Goal: Information Seeking & Learning: Learn about a topic

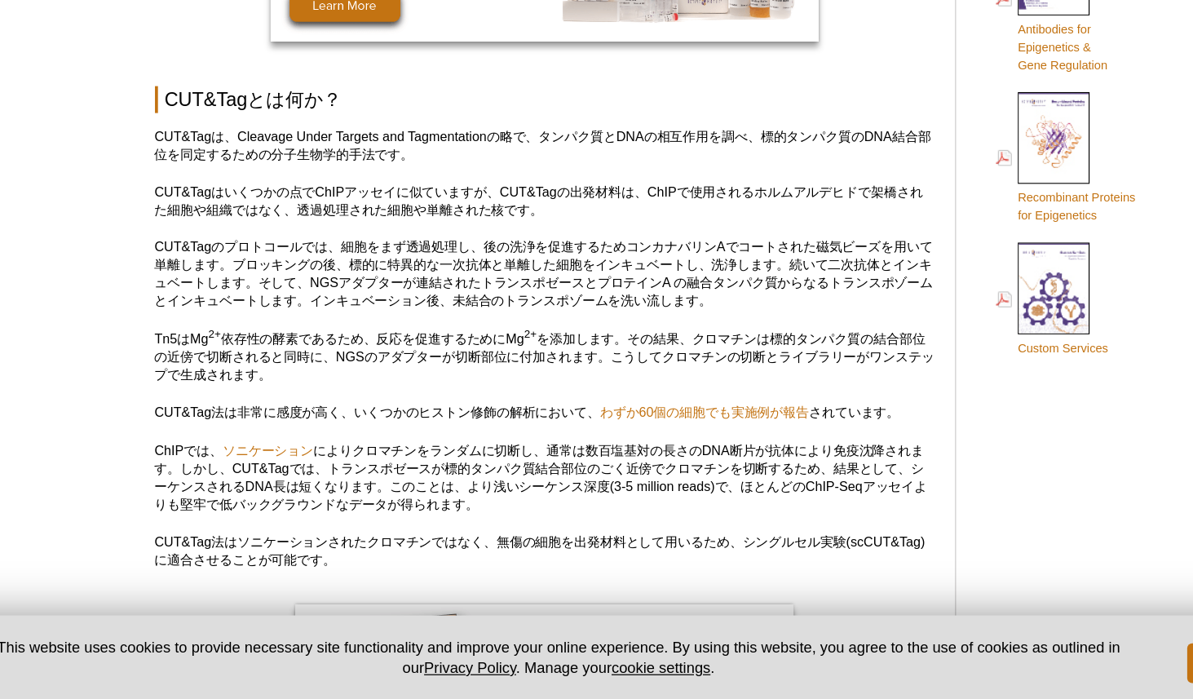
scroll to position [793, 0]
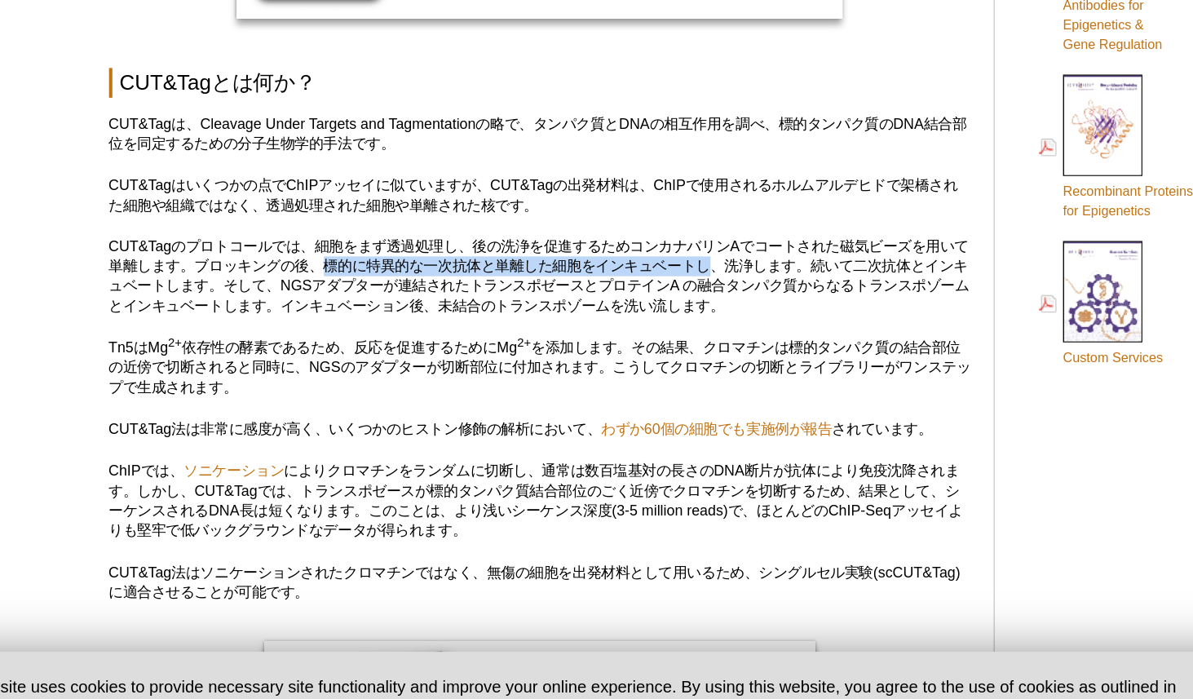
drag, startPoint x: 356, startPoint y: 341, endPoint x: 651, endPoint y: 343, distance: 295.3
click at [651, 343] on p "CUT&Tagのプロトコールでは、細胞をまず透過処理し、後の洗浄を促進するためコンカナバリンAでコートされた磁気ビーズを用いて単離します。ブロッキングの後、標…" at bounding box center [507, 352] width 639 height 59
drag, startPoint x: 653, startPoint y: 343, endPoint x: 360, endPoint y: 344, distance: 292.8
click at [360, 344] on p "CUT&Tagのプロトコールでは、細胞をまず透過処理し、後の洗浄を促進するためコンカナバリンAでコートされた磁気ビーズを用いて単離します。ブロッキングの後、標…" at bounding box center [507, 352] width 639 height 59
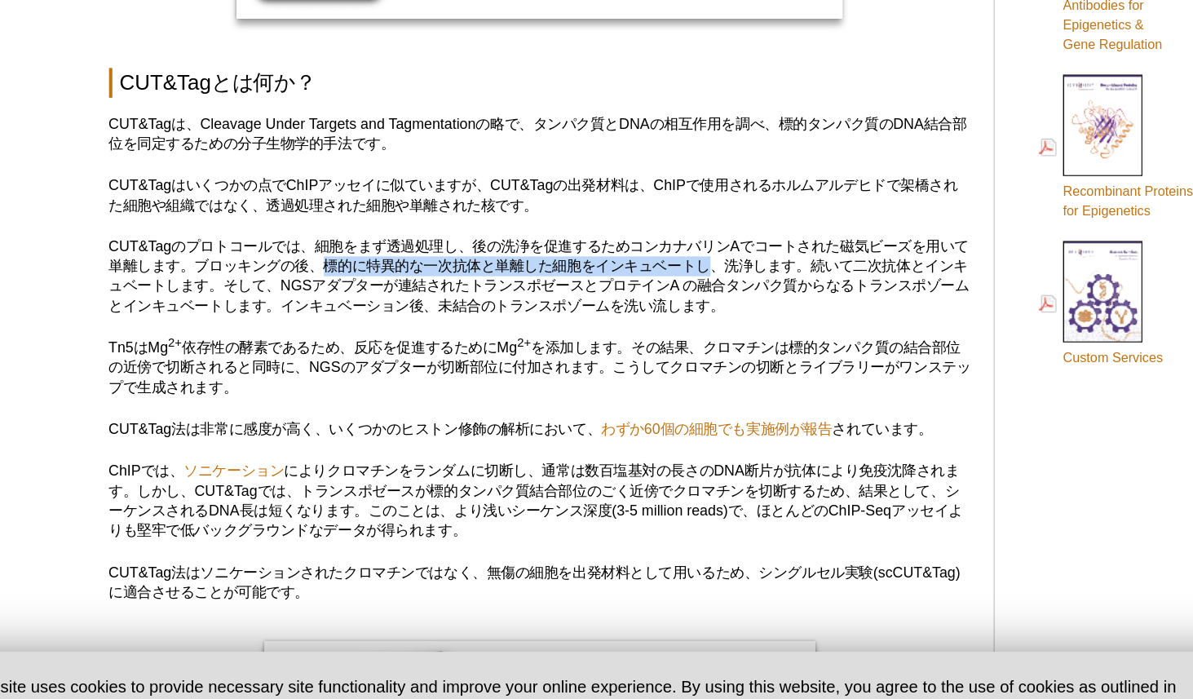
click at [360, 344] on p "CUT&Tagのプロトコールでは、細胞をまず透過処理し、後の洗浄を促進するためコンカナバリンAでコートされた磁気ビーズを用いて単離します。ブロッキングの後、標…" at bounding box center [507, 352] width 639 height 59
drag, startPoint x: 360, startPoint y: 344, endPoint x: 647, endPoint y: 343, distance: 287.1
click at [647, 343] on p "CUT&Tagのプロトコールでは、細胞をまず透過処理し、後の洗浄を促進するためコンカナバリンAでコートされた磁気ビーズを用いて単離します。ブロッキングの後、標…" at bounding box center [507, 352] width 639 height 59
drag, startPoint x: 654, startPoint y: 346, endPoint x: 353, endPoint y: 346, distance: 301.0
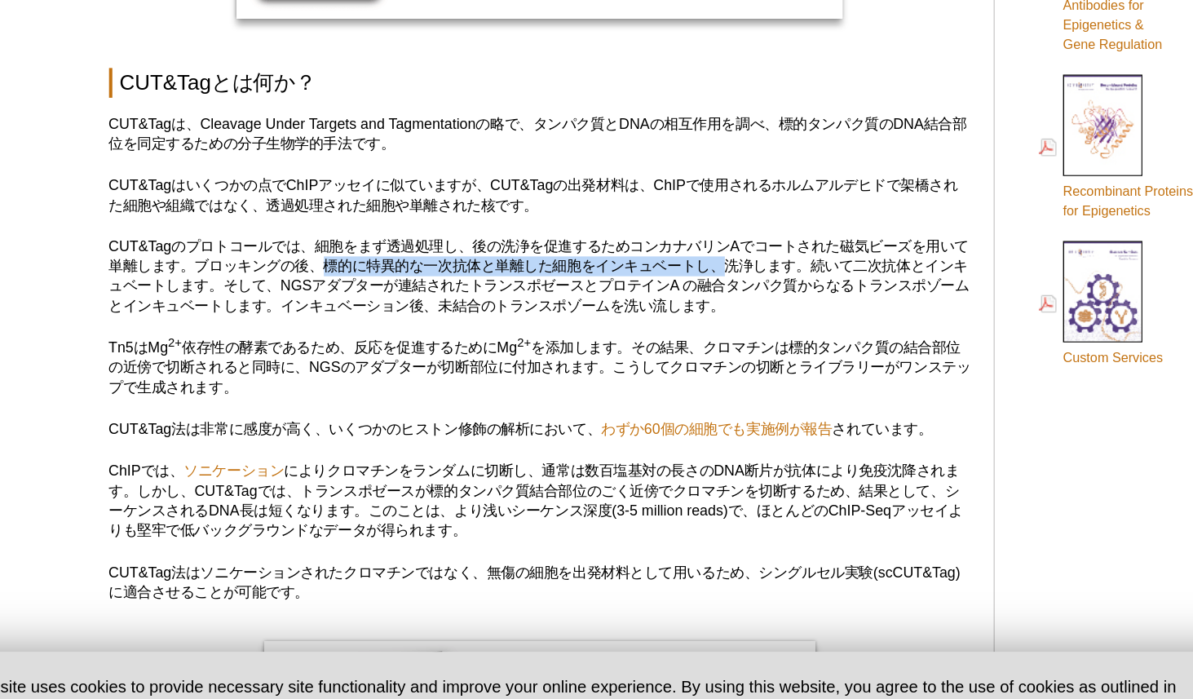
click at [353, 346] on p "CUT&Tagのプロトコールでは、細胞をまず透過処理し、後の洗浄を促進するためコンカナバリンAでコートされた磁気ビーズを用いて単離します。ブロッキングの後、標…" at bounding box center [507, 352] width 639 height 59
click at [353, 344] on p "CUT&Tagのプロトコールでは、細胞をまず透過処理し、後の洗浄を促進するためコンカナバリンAでコートされた磁気ビーズを用いて単離します。ブロッキングの後、標…" at bounding box center [507, 352] width 639 height 59
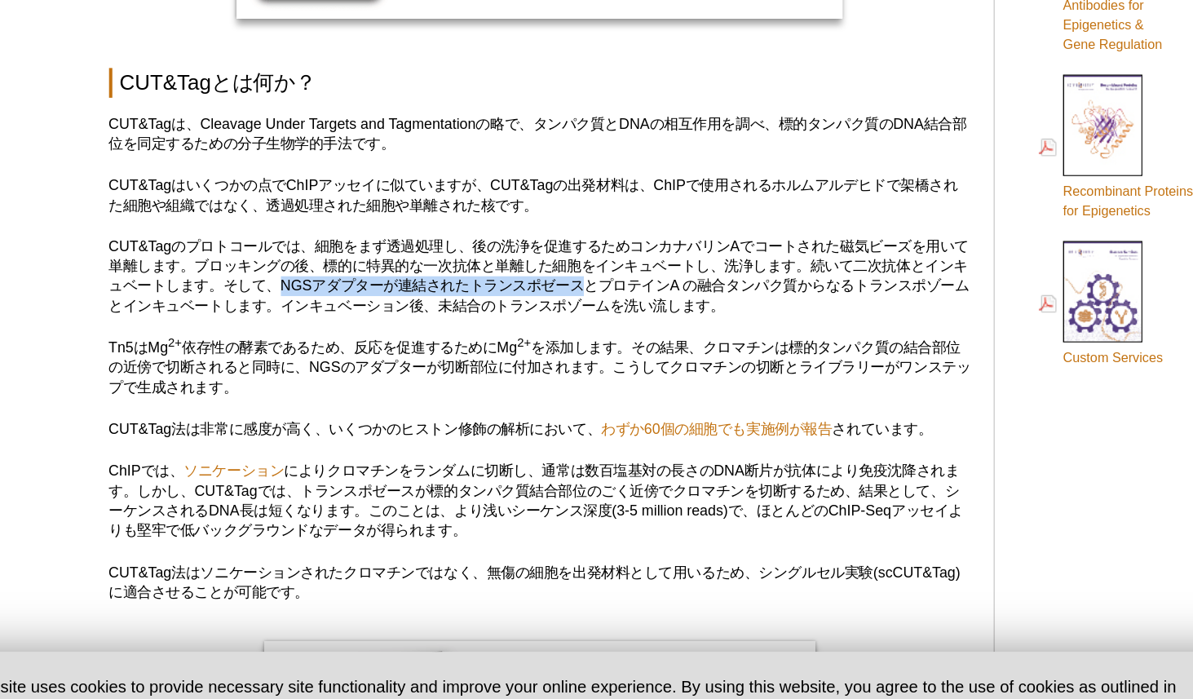
drag, startPoint x: 335, startPoint y: 361, endPoint x: 562, endPoint y: 360, distance: 226.8
click at [562, 360] on p "CUT&Tagのプロトコールでは、細胞をまず透過処理し、後の洗浄を促進するためコンカナバリンAでコートされた磁気ビーズを用いて単離します。ブロッキングの後、標…" at bounding box center [507, 352] width 639 height 59
drag, startPoint x: 577, startPoint y: 360, endPoint x: 657, endPoint y: 360, distance: 80.8
click at [657, 360] on p "CUT&Tagのプロトコールでは、細胞をまず透過処理し、後の洗浄を促進するためコンカナバリンAでコートされた磁気ビーズを用いて単離します。ブロッキングの後、標…" at bounding box center [507, 352] width 639 height 59
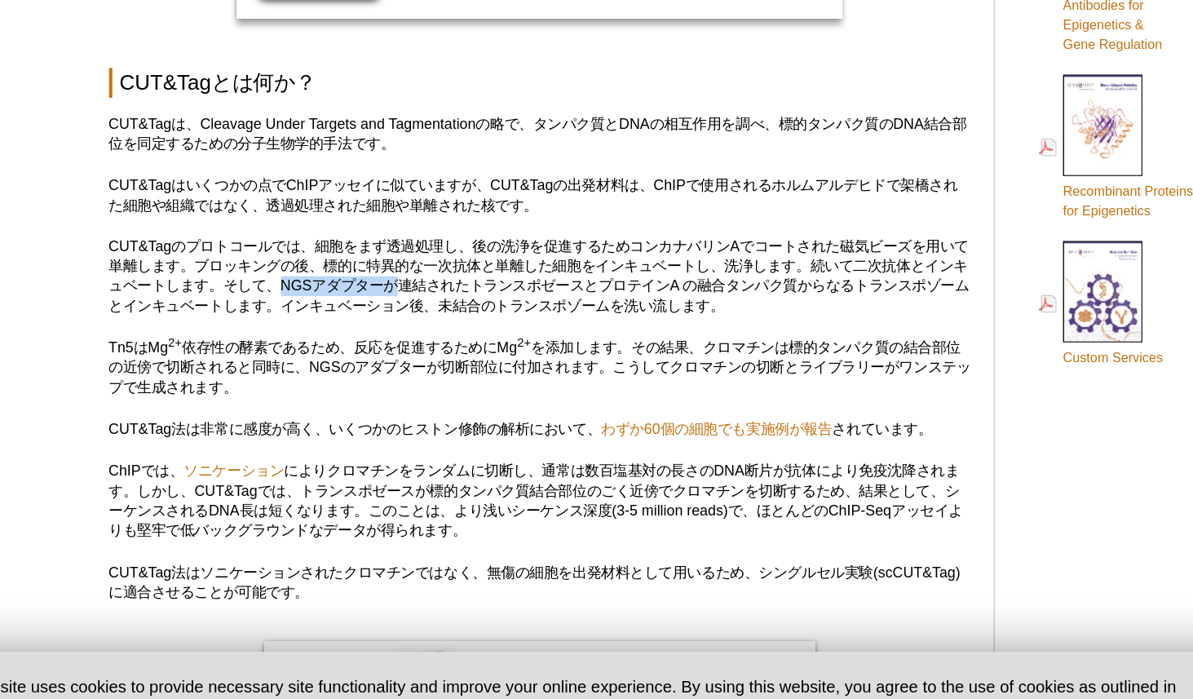
drag, startPoint x: 330, startPoint y: 361, endPoint x: 422, endPoint y: 361, distance: 92.2
click at [422, 361] on p "CUT&Tagのプロトコールでは、細胞をまず透過処理し、後の洗浄を促進するためコンカナバリンAでコートされた磁気ビーズを用いて単離します。ブロッキングの後、標…" at bounding box center [507, 352] width 639 height 59
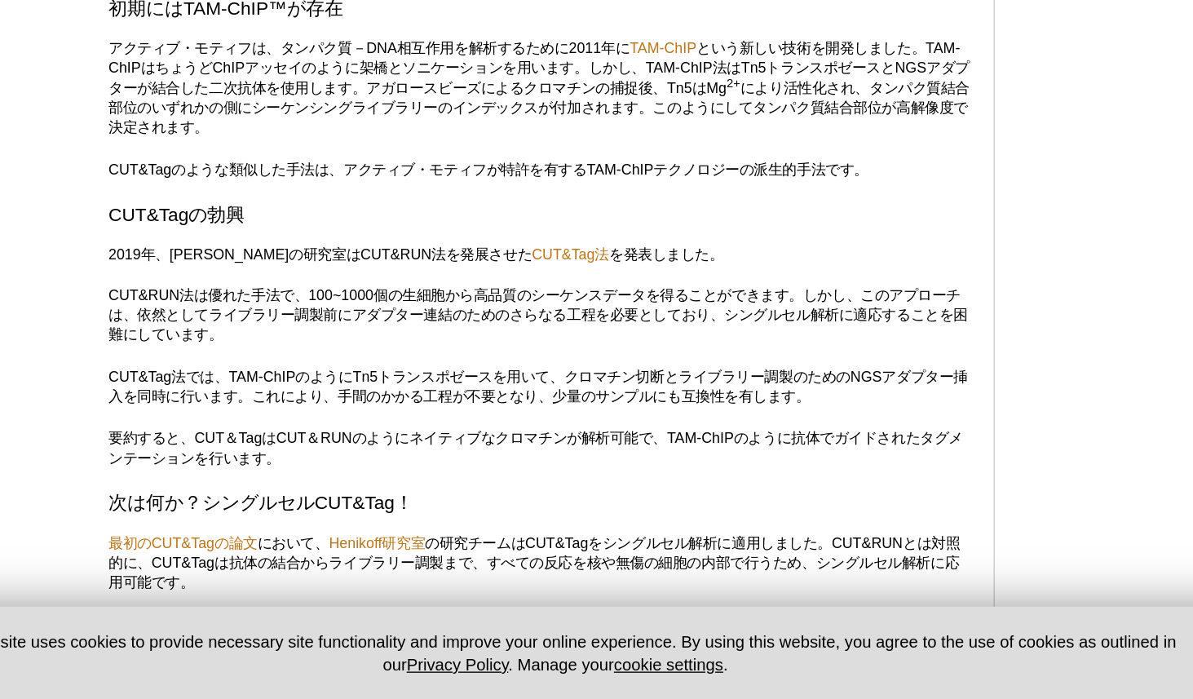
scroll to position [2414, 0]
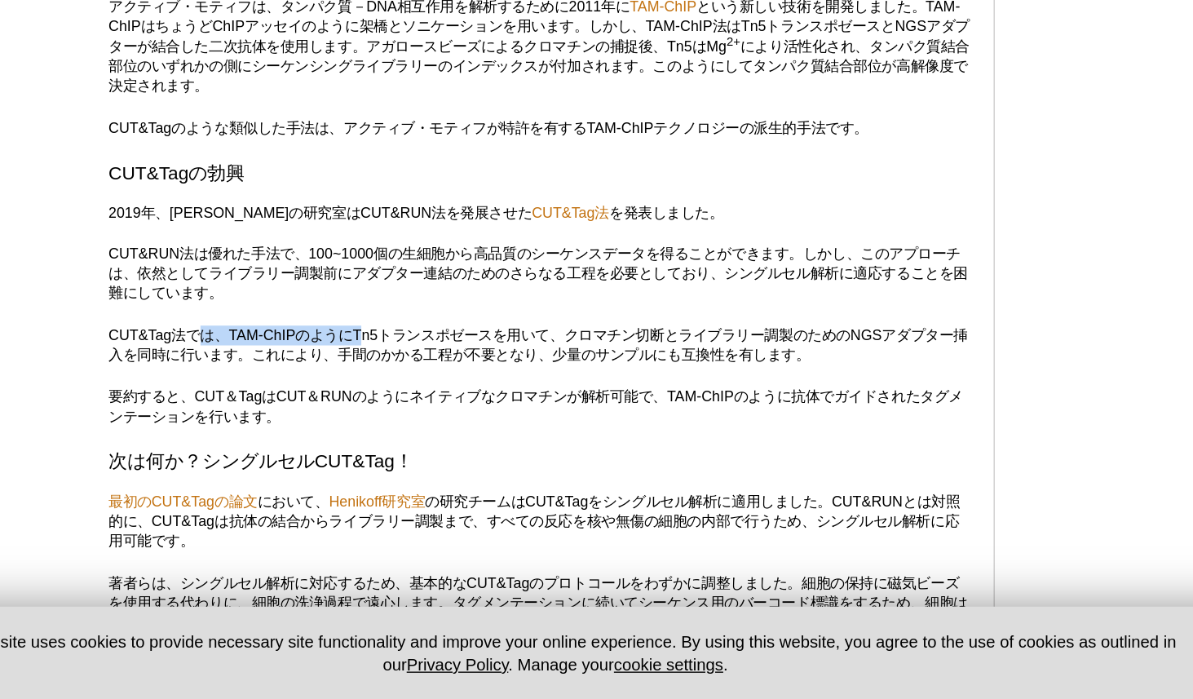
drag, startPoint x: 259, startPoint y: 414, endPoint x: 380, endPoint y: 417, distance: 120.8
click at [380, 423] on p "CUT&Tag法では、TAM-ChIPのようにTn5トランスポゼースを用いて、クロマチン切断とライブラリー調製のためのNGSアダプター挿入を同時に行います。こ…" at bounding box center [507, 437] width 639 height 29
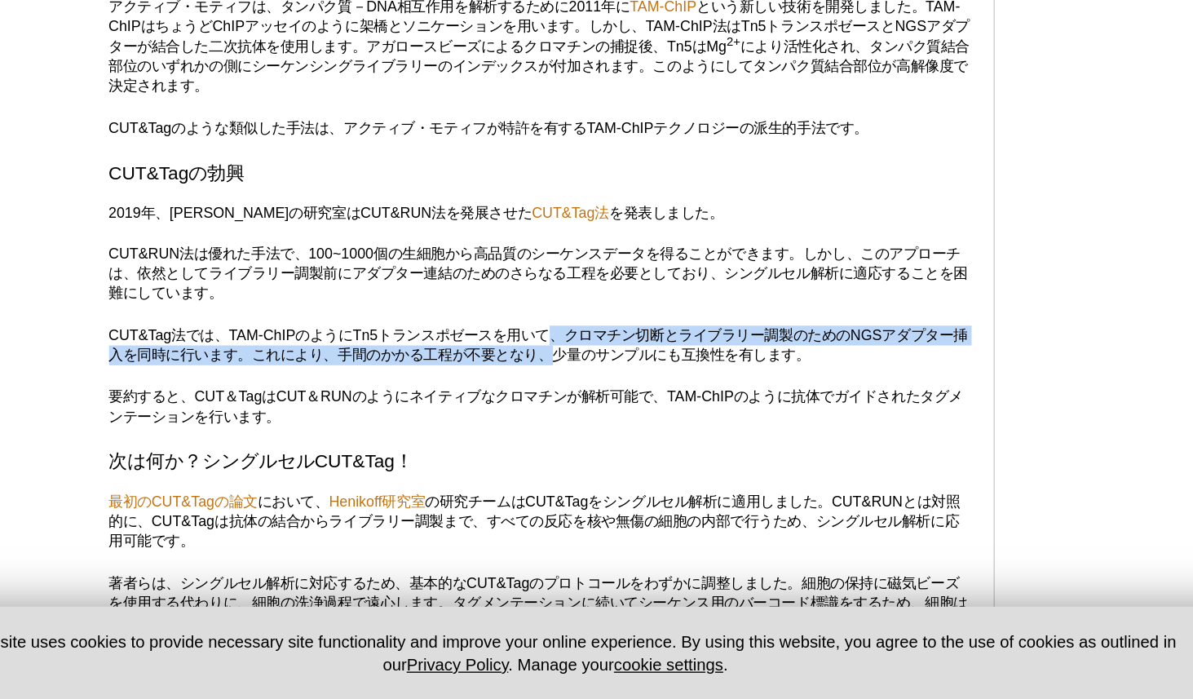
drag, startPoint x: 515, startPoint y: 412, endPoint x: 529, endPoint y: 423, distance: 18.6
click at [529, 423] on p "CUT&Tag法では、TAM-ChIPのようにTn5トランスポゼースを用いて、クロマチン切断とライブラリー調製のためのNGSアダプター挿入を同時に行います。こ…" at bounding box center [507, 437] width 639 height 29
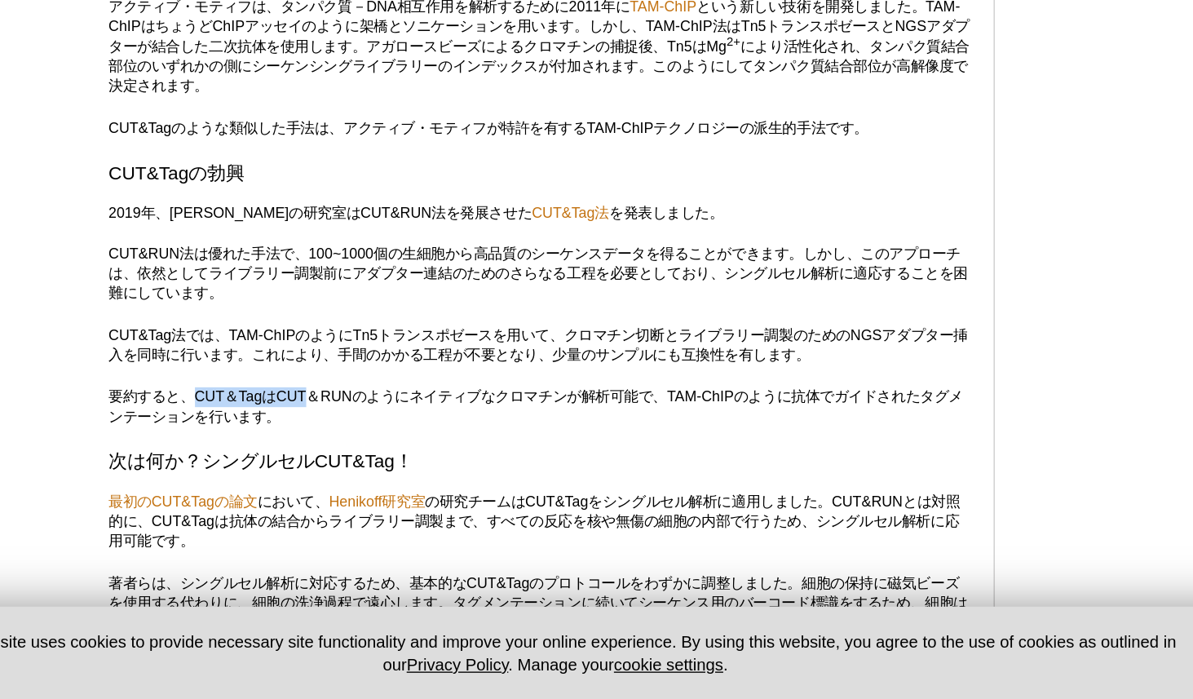
drag, startPoint x: 248, startPoint y: 459, endPoint x: 338, endPoint y: 467, distance: 90.0
click at [338, 468] on p "要約すると、CUT＆TagはCUT＆RUNのようにネイティブなクロマチンが解析可能で、TAM-ChIPのように抗体でガイドされたタグメンテーションを行います。" at bounding box center [507, 482] width 639 height 29
drag, startPoint x: 256, startPoint y: 462, endPoint x: 339, endPoint y: 462, distance: 82.4
click at [339, 468] on p "要約すると、CUT＆TagはCUT＆RUNのようにネイティブなクロマチンが解析可能で、TAM-ChIPのように抗体でガイドされたタグメンテーションを行います。" at bounding box center [507, 482] width 639 height 29
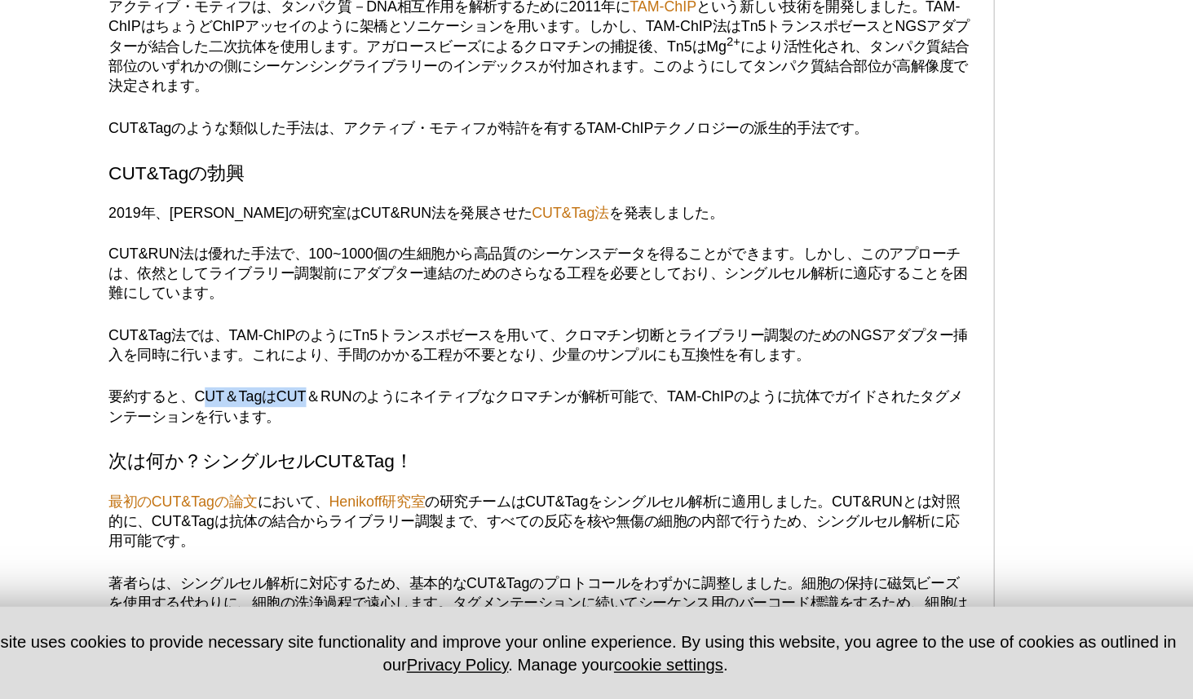
click at [339, 468] on p "要約すると、CUT＆TagはCUT＆RUNのようにネイティブなクロマチンが解析可能で、TAM-ChIPのように抗体でガイドされたタグメンテーションを行います。" at bounding box center [507, 482] width 639 height 29
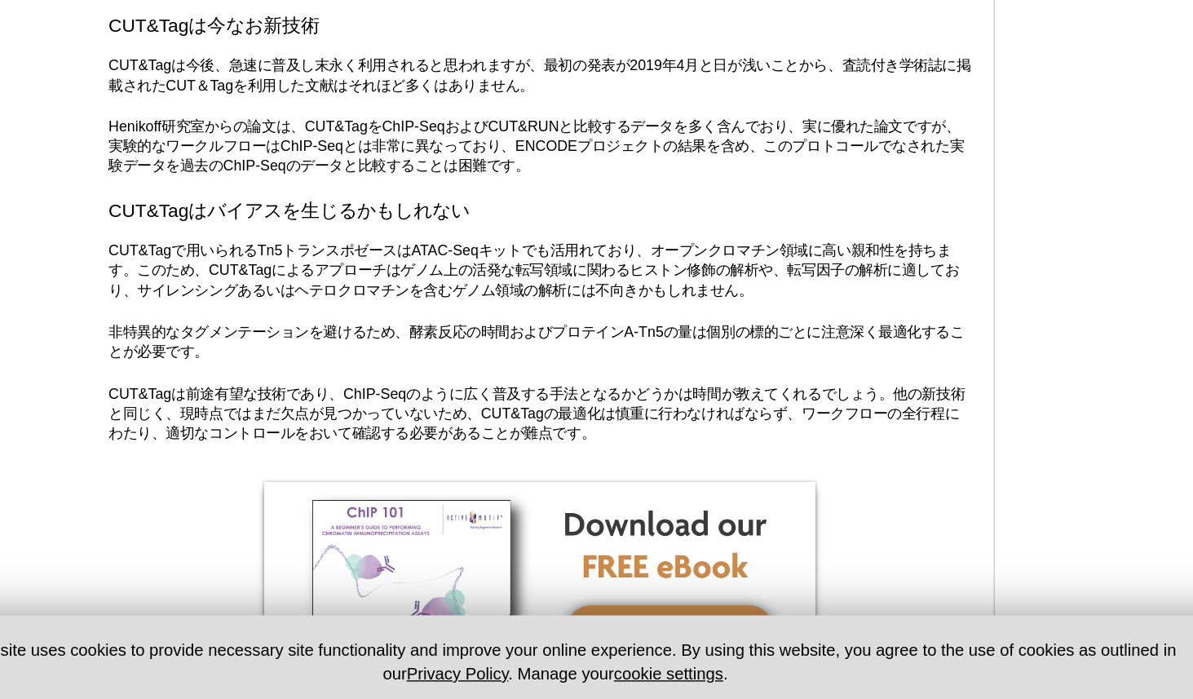
scroll to position [5193, 0]
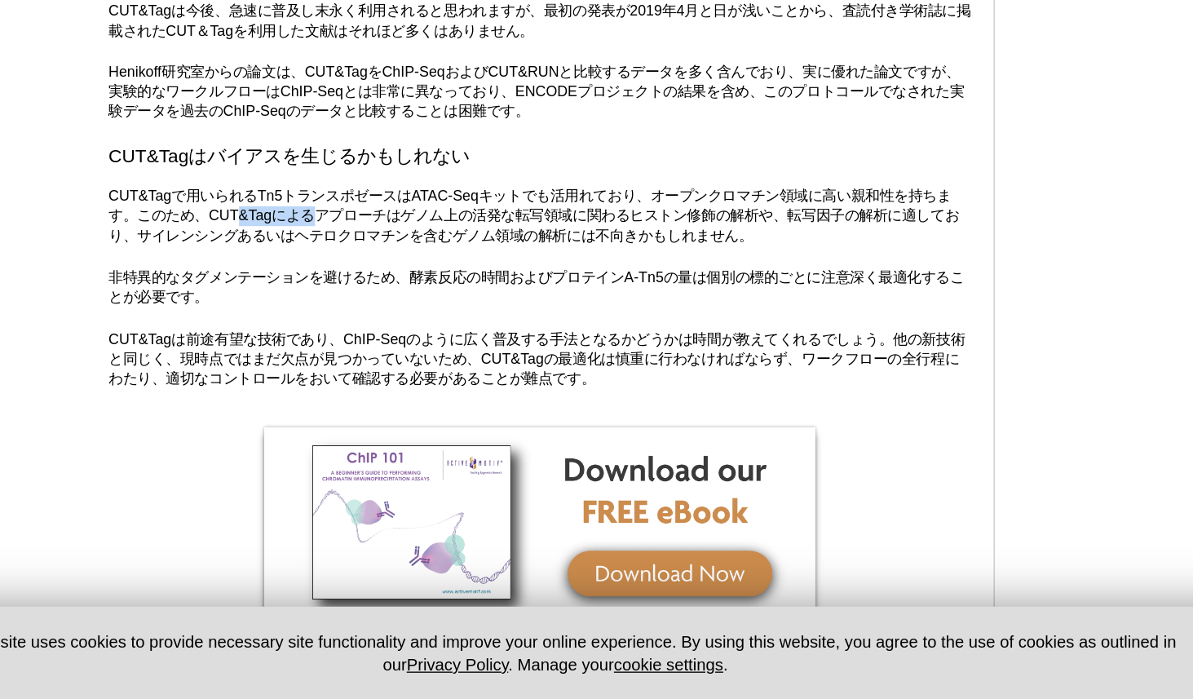
drag, startPoint x: 284, startPoint y: 343, endPoint x: 350, endPoint y: 346, distance: 66.1
click at [348, 345] on p "CUT&Tagで用いられるTn5トランスポゼースはATAC-Seqキットでも活用れており、オープンクロマチン領域に高い親和性を持ちます。このため、CUT&Ta…" at bounding box center [507, 342] width 639 height 44
click at [350, 346] on p "CUT&Tagで用いられるTn5トランスポゼースはATAC-Seqキットでも活用れており、オープンクロマチン領域に高い親和性を持ちます。このため、CUT&Ta…" at bounding box center [507, 342] width 639 height 44
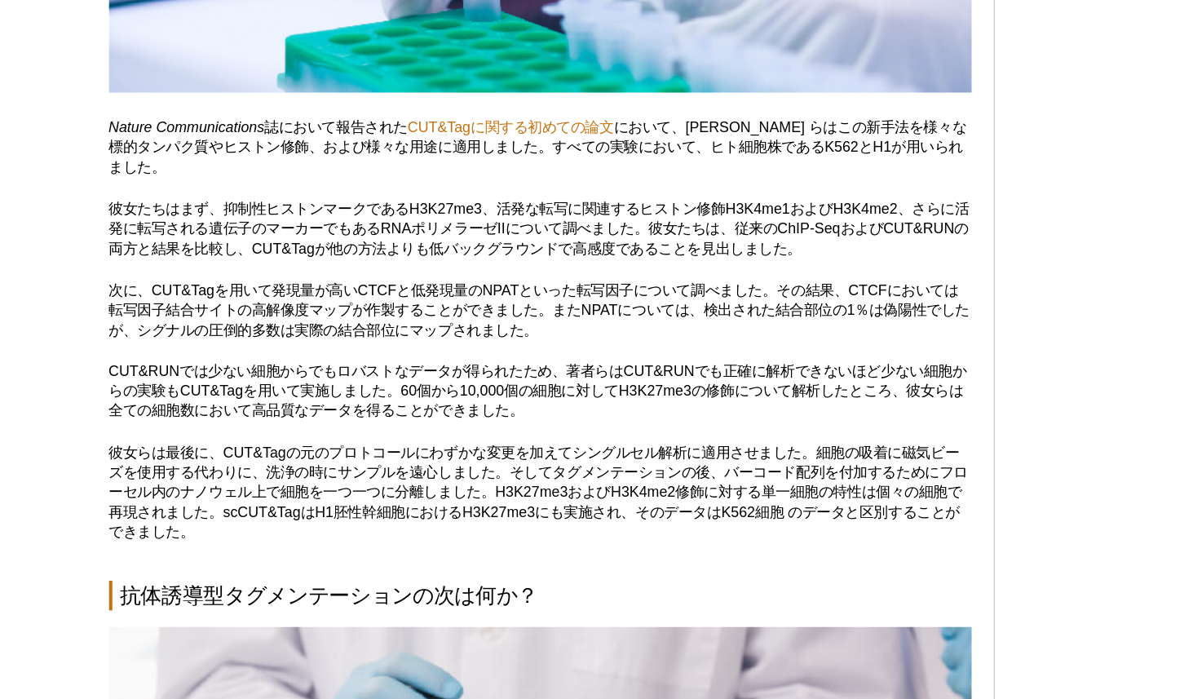
scroll to position [6011, 0]
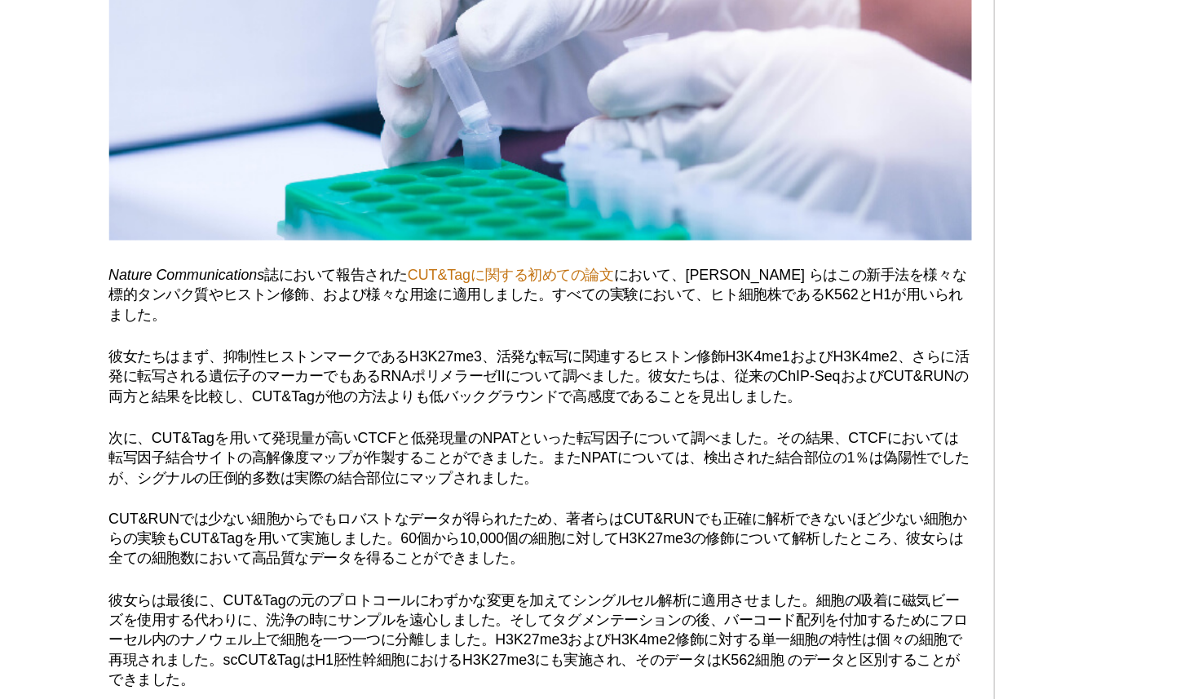
click at [343, 201] on p "Nature Communications 誌において報告された CUT&Tagに関する初めての論文 において、[PERSON_NAME] らはこの新手法を様…" at bounding box center [507, 219] width 639 height 44
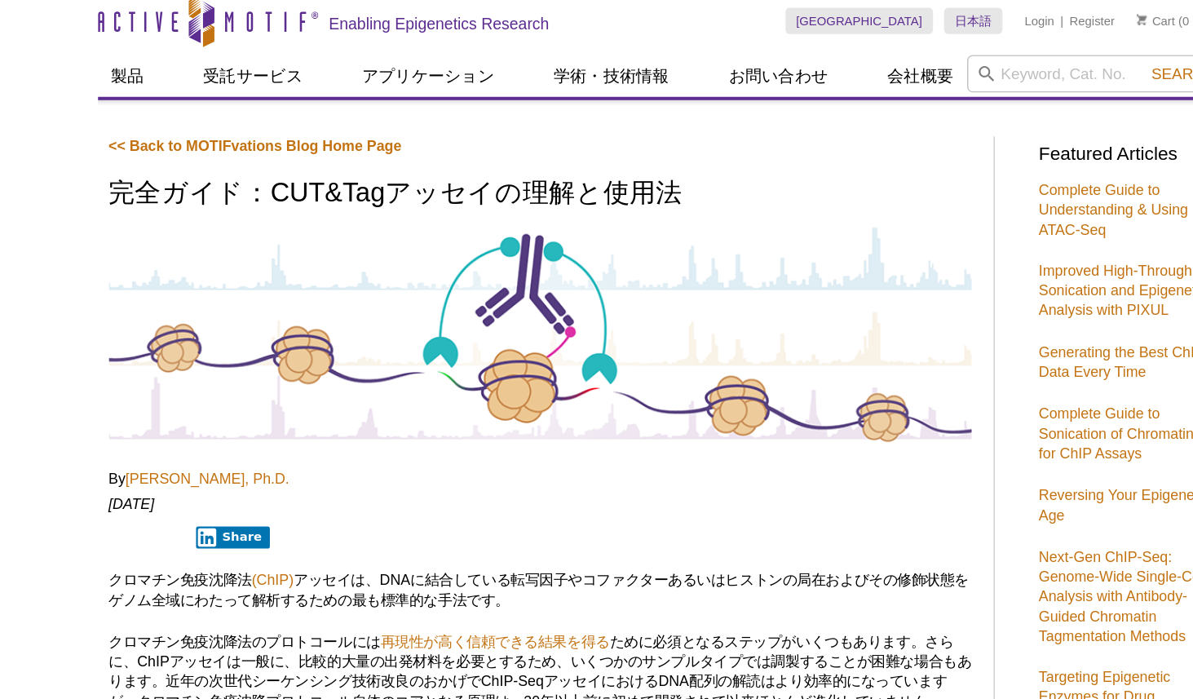
scroll to position [0, 0]
